Goal: Transaction & Acquisition: Obtain resource

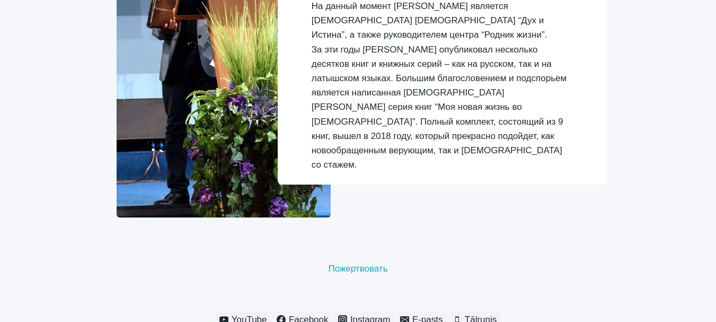
scroll to position [1449, 0]
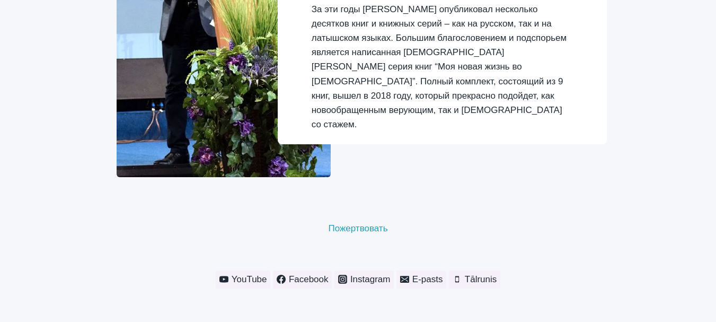
drag, startPoint x: 716, startPoint y: 297, endPoint x: 717, endPoint y: 285, distance: 12.2
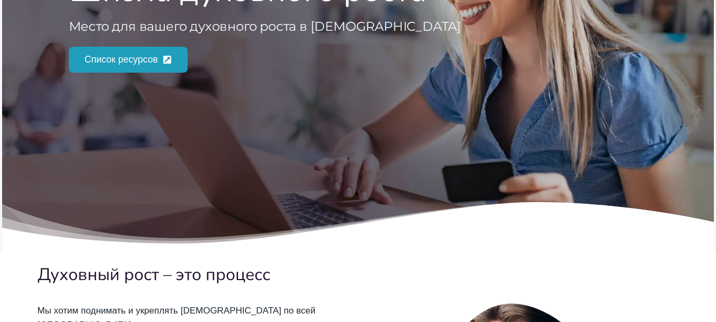
scroll to position [77, 0]
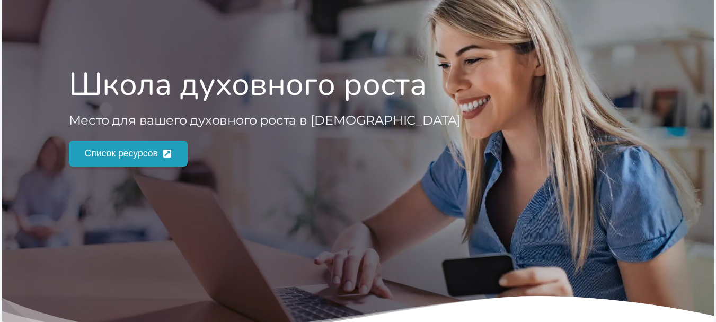
click at [140, 151] on span "Список ресурсов" at bounding box center [121, 153] width 73 height 15
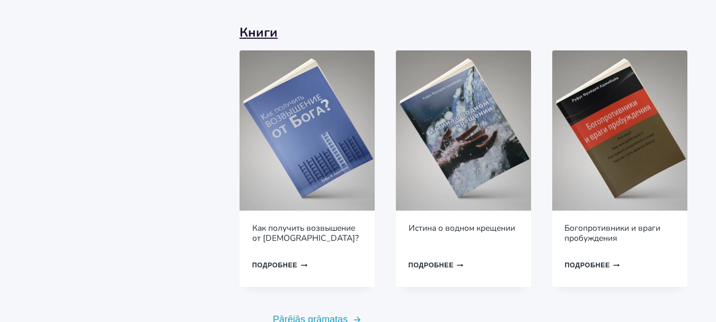
scroll to position [861, 0]
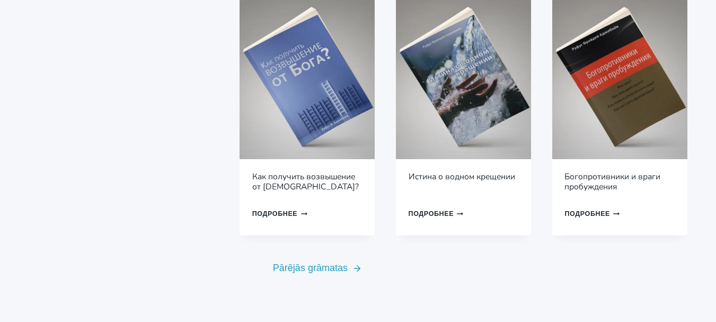
click at [267, 205] on link "Подробнее Продолжить Загрузка Готово" at bounding box center [283, 213] width 62 height 17
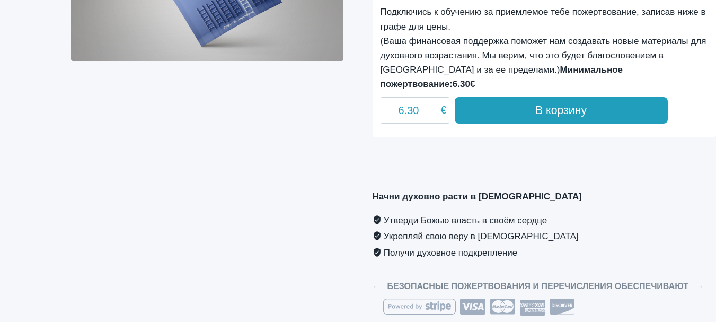
scroll to position [296, 0]
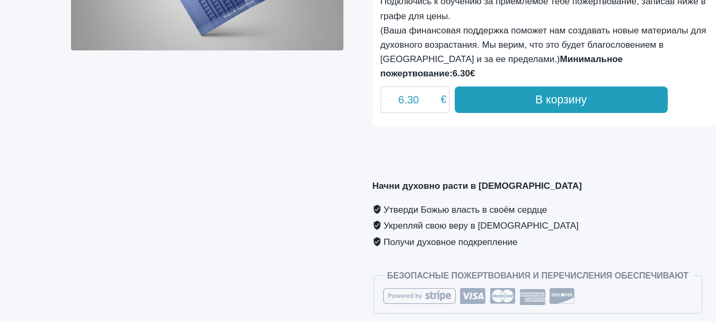
click at [431, 234] on li "Флажок Получи духовное подкрепление" at bounding box center [544, 242] width 343 height 16
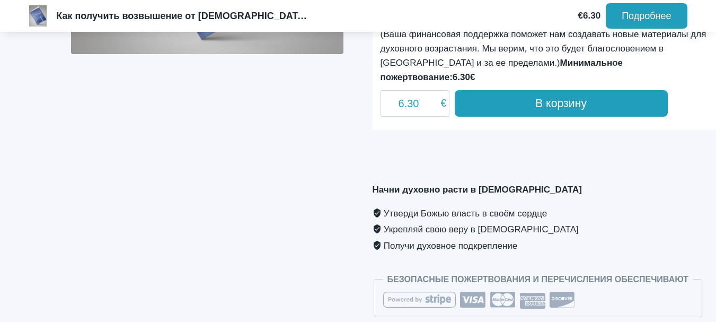
scroll to position [9, 0]
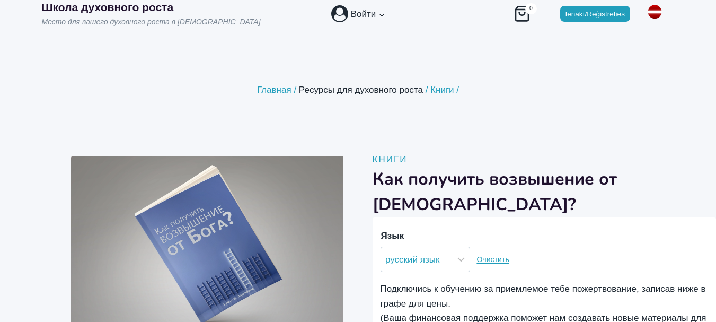
click at [366, 88] on span "Ресурсы для духовного роста" at bounding box center [361, 90] width 124 height 10
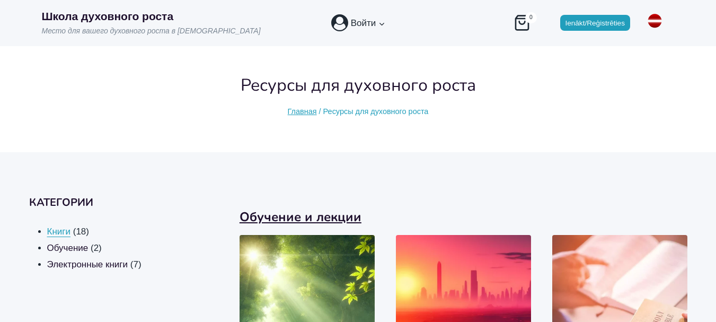
click at [58, 230] on span "Книги" at bounding box center [58, 231] width 23 height 10
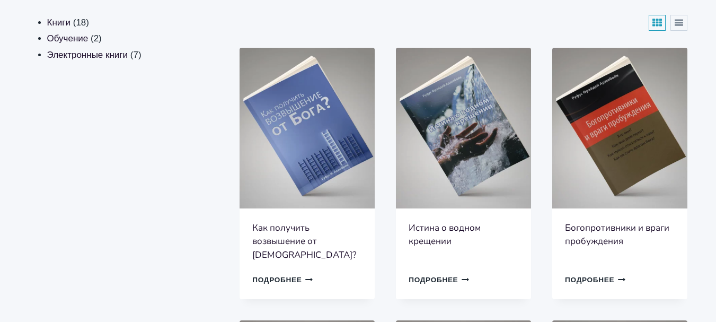
scroll to position [189, 0]
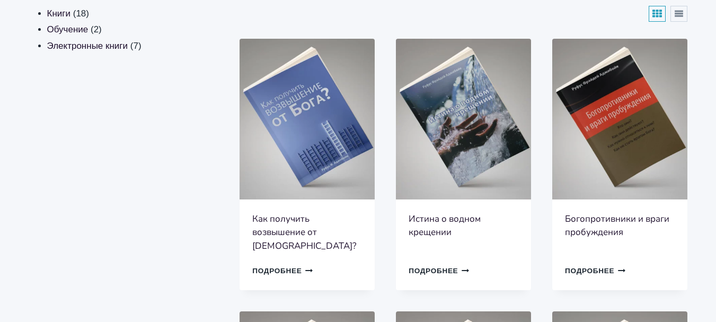
click at [281, 263] on link "Подробнее Продолжить Загрузка Готово" at bounding box center [282, 270] width 60 height 15
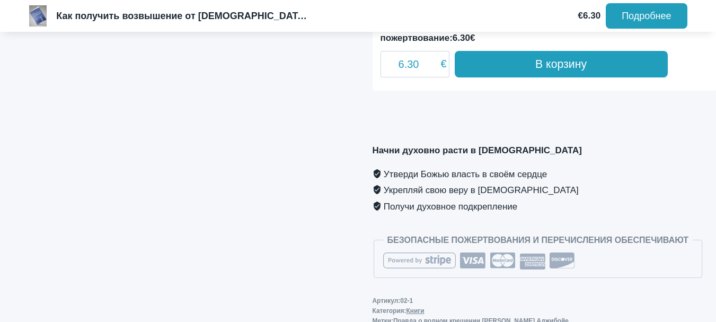
scroll to position [375, 0]
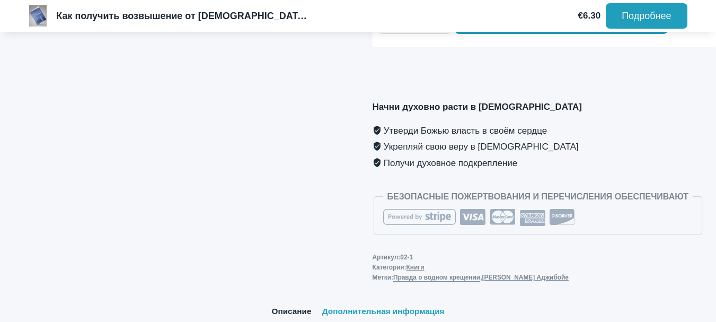
click at [463, 273] on link "Правда о водном крещении" at bounding box center [436, 276] width 87 height 7
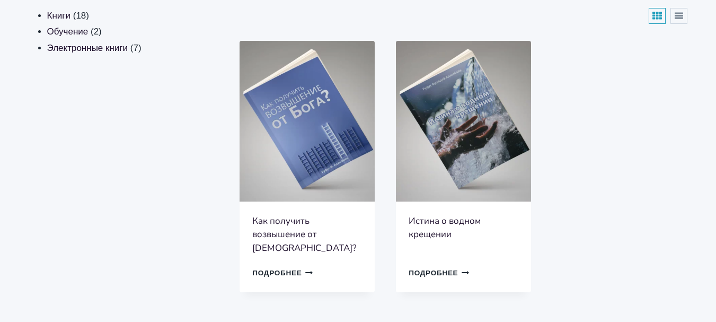
scroll to position [197, 0]
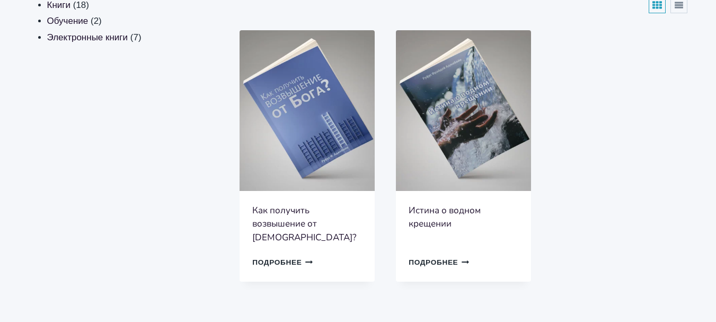
click at [439, 254] on link "Подробнее Продолжить Загрузка Готово" at bounding box center [439, 261] width 60 height 15
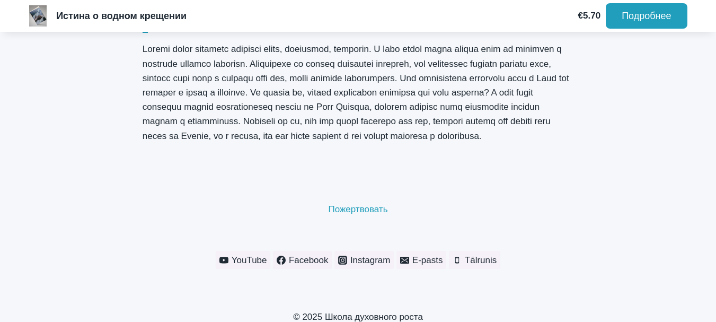
scroll to position [873, 0]
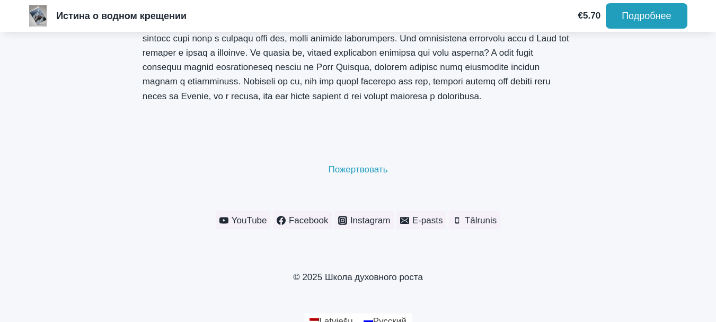
click at [716, 249] on div "© 2025 Школа духовного роста" at bounding box center [358, 277] width 716 height 64
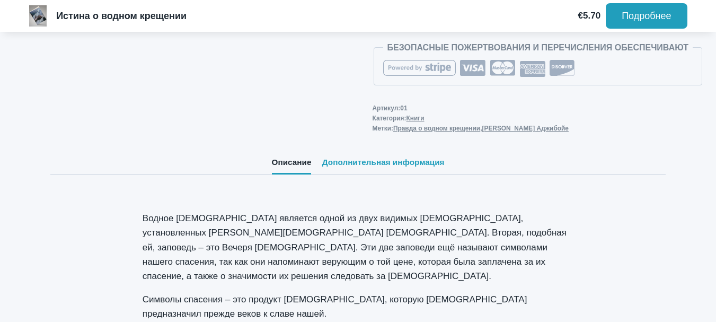
scroll to position [507, 0]
